Goal: Task Accomplishment & Management: Manage account settings

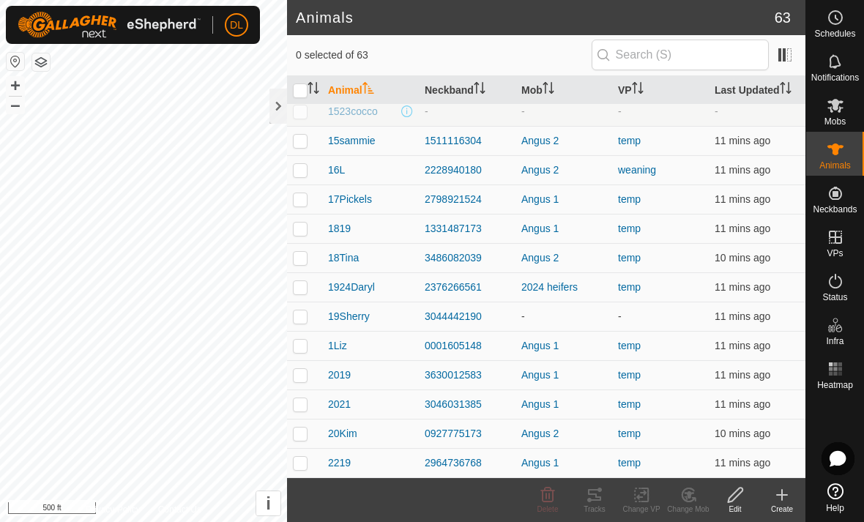
scroll to position [400, 0]
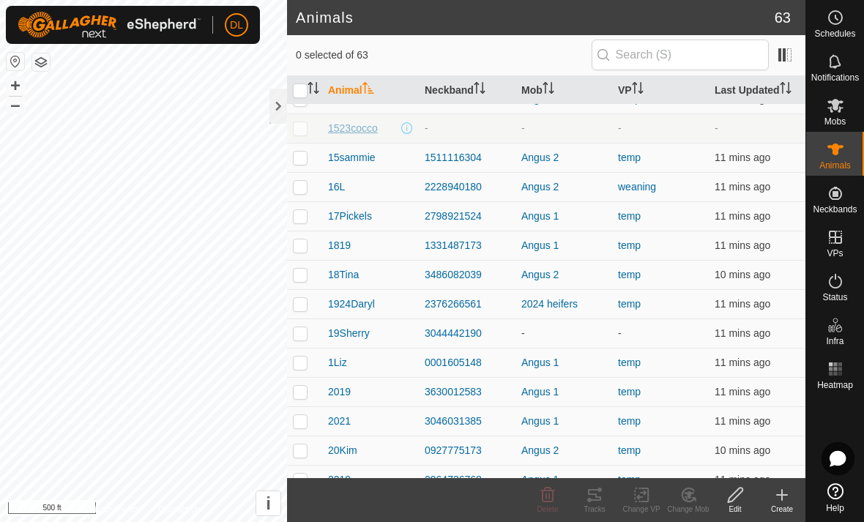
click at [354, 135] on span "1523cocco" at bounding box center [353, 128] width 50 height 15
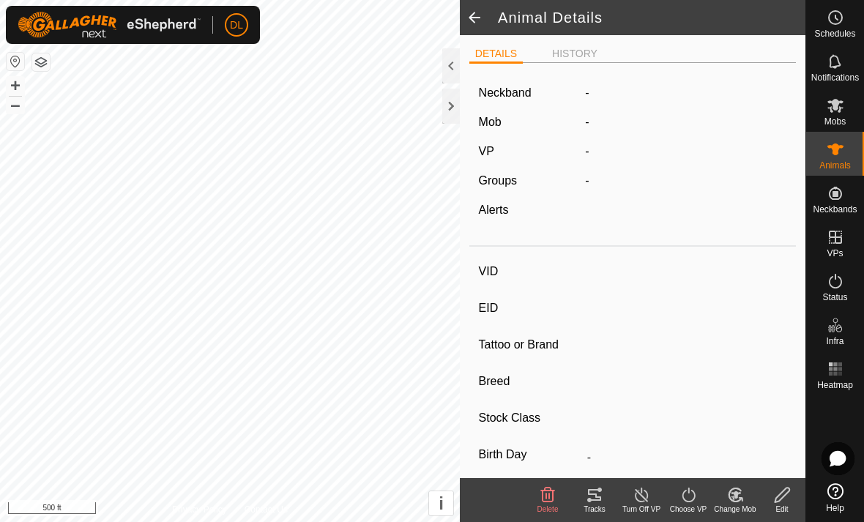
type input "1523cocco"
type input "-"
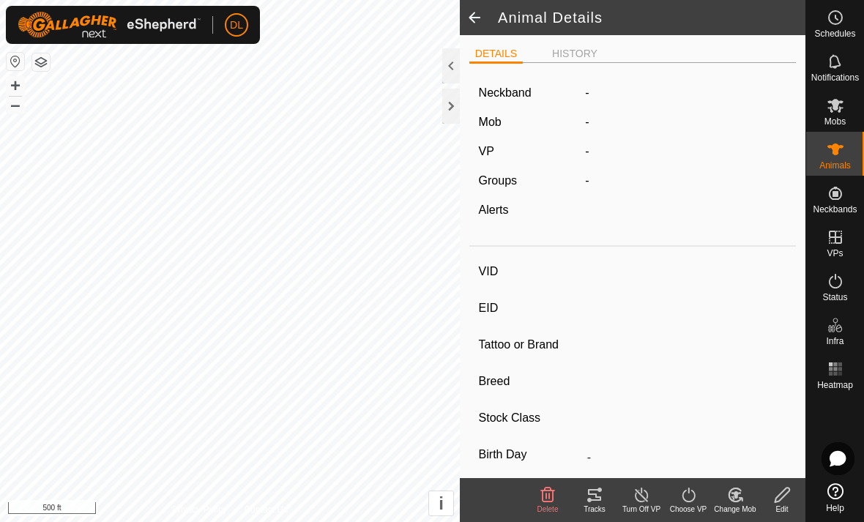
type input "0 kg"
type input "-"
click at [783, 506] on div "Edit" at bounding box center [781, 509] width 47 height 11
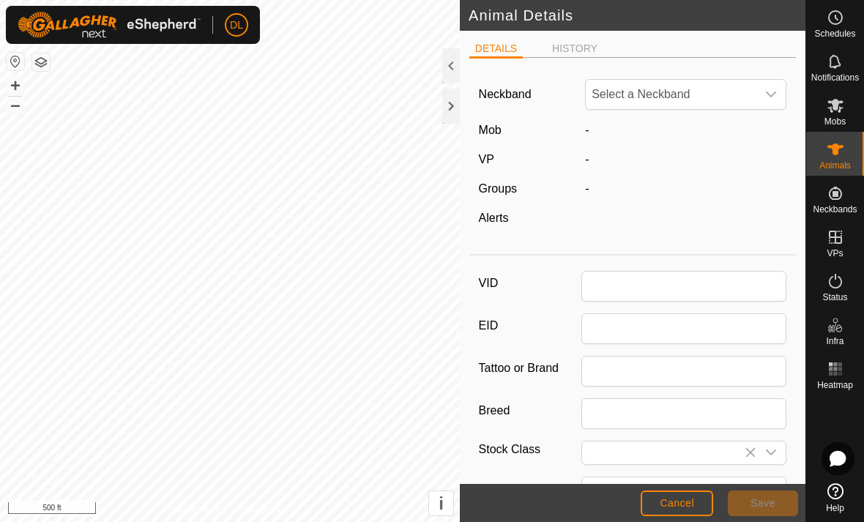
type input "1523cocco"
type input "0"
click at [671, 105] on span "Unfit" at bounding box center [671, 94] width 171 height 29
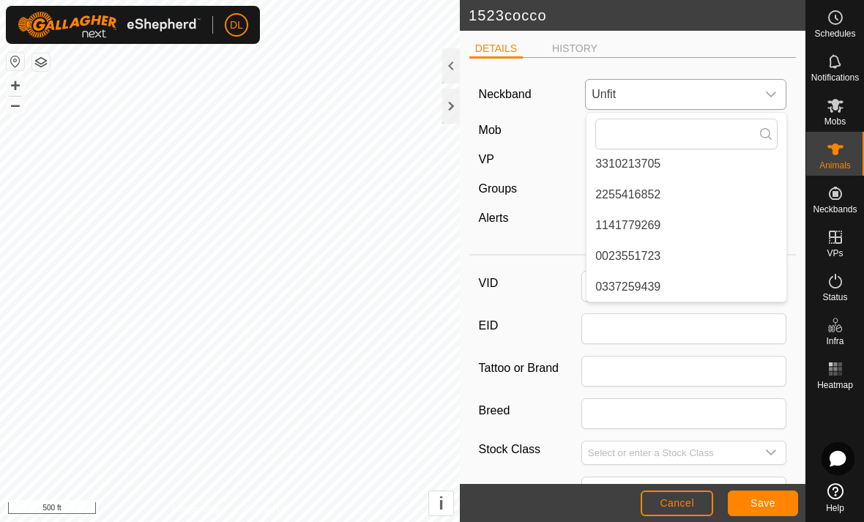
scroll to position [129, 0]
click at [627, 290] on li "0337259439" at bounding box center [686, 286] width 200 height 29
click at [758, 503] on span "Save" at bounding box center [762, 503] width 25 height 12
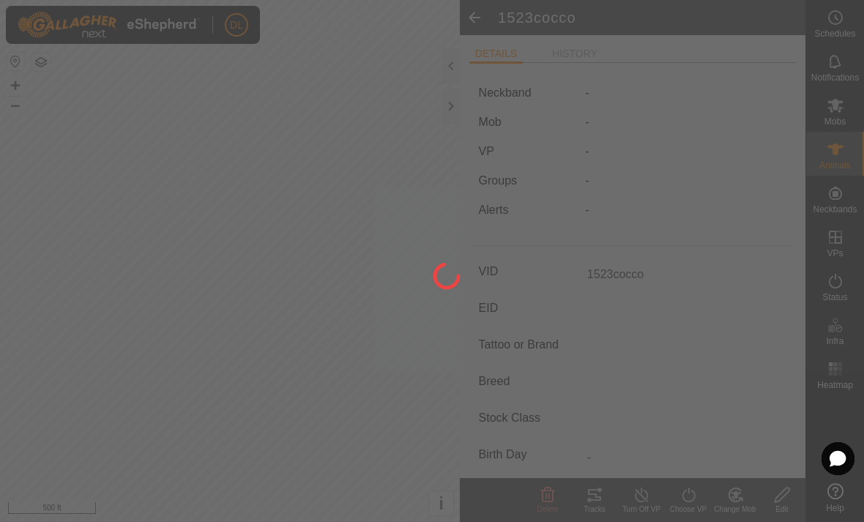
type input "-"
type input "0 kg"
type input "-"
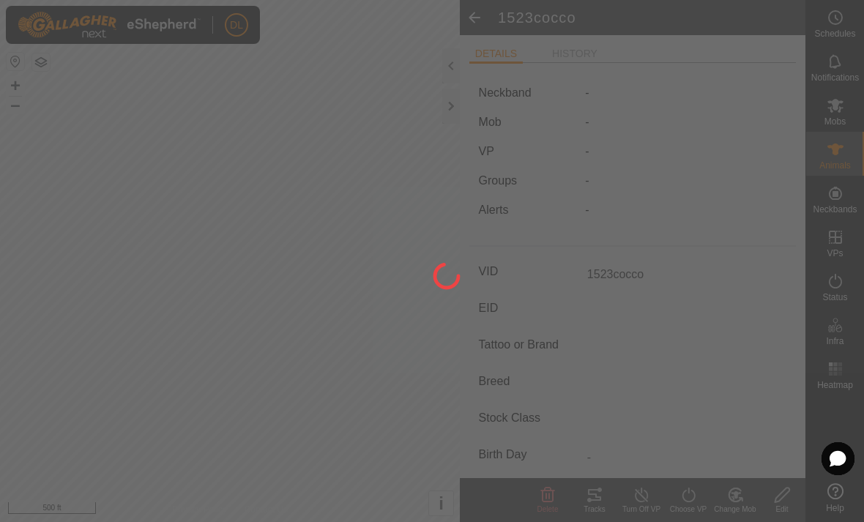
type input "-"
